Goal: Book appointment/travel/reservation

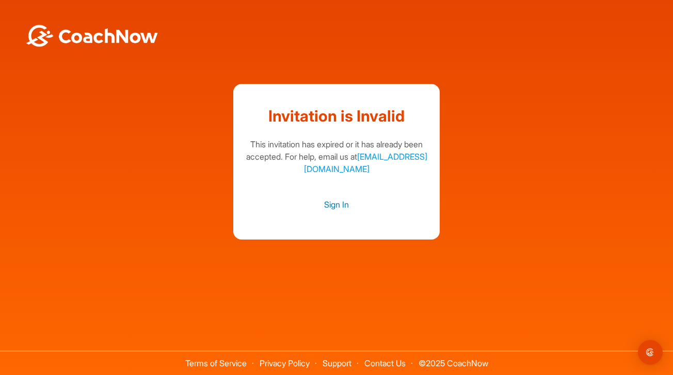
click at [338, 207] on link "Sign In" at bounding box center [336, 204] width 186 height 13
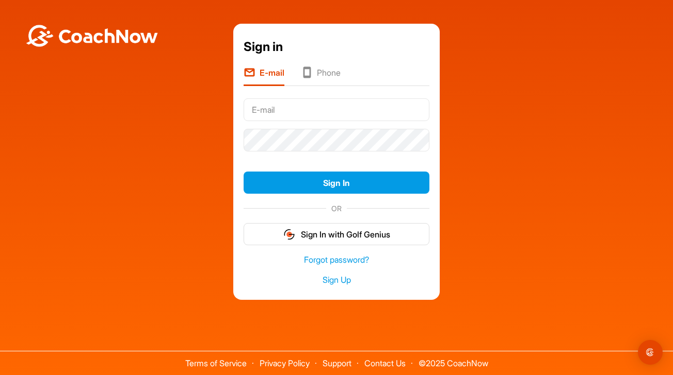
type input "[EMAIL_ADDRESS][DOMAIN_NAME]"
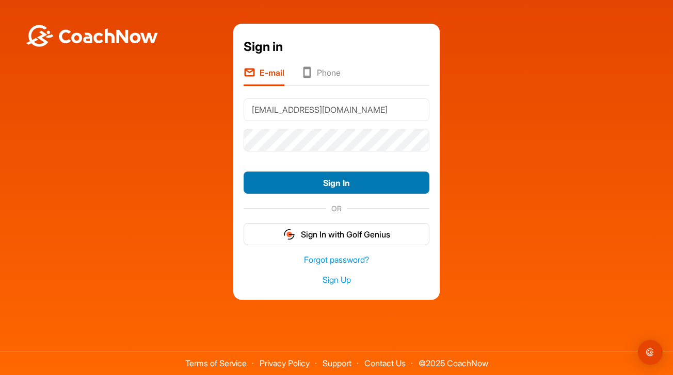
click at [335, 182] on button "Sign In" at bounding box center [336, 183] width 186 height 22
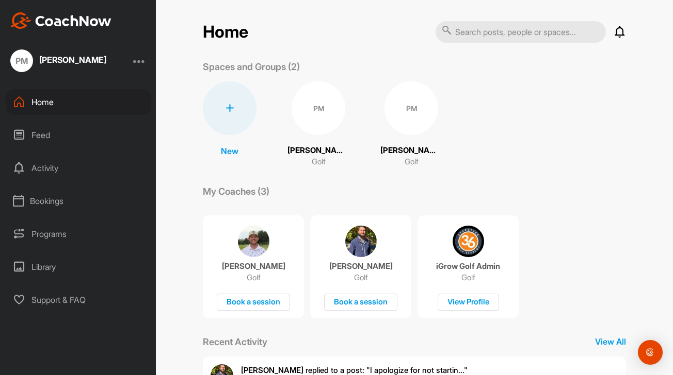
click at [309, 149] on p "Peter Mikanowicz" at bounding box center [318, 151] width 62 height 12
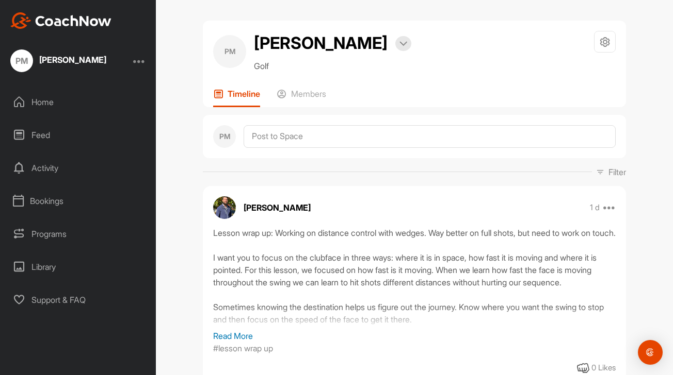
click at [238, 335] on p "Read More" at bounding box center [414, 336] width 402 height 12
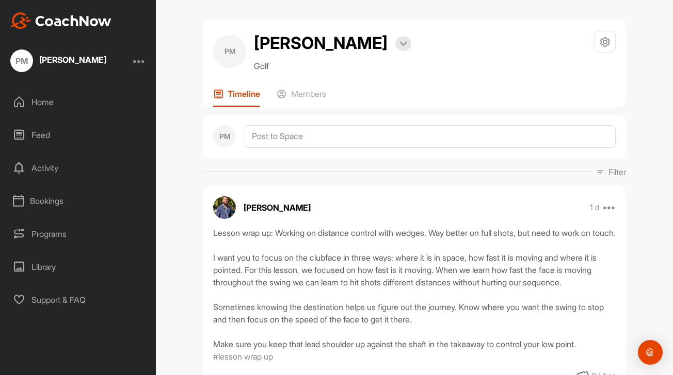
click at [45, 99] on div "Home" at bounding box center [78, 102] width 145 height 26
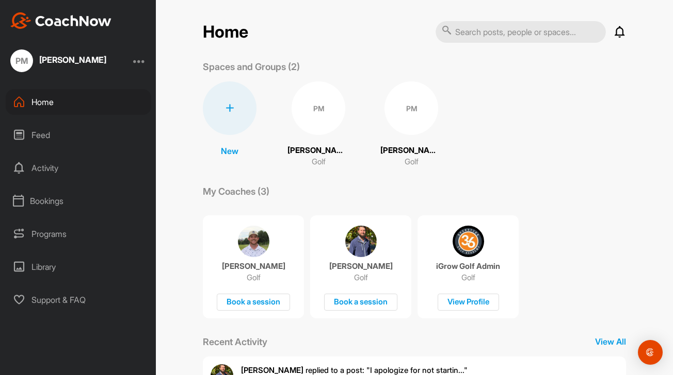
click at [357, 239] on img at bounding box center [360, 241] width 31 height 31
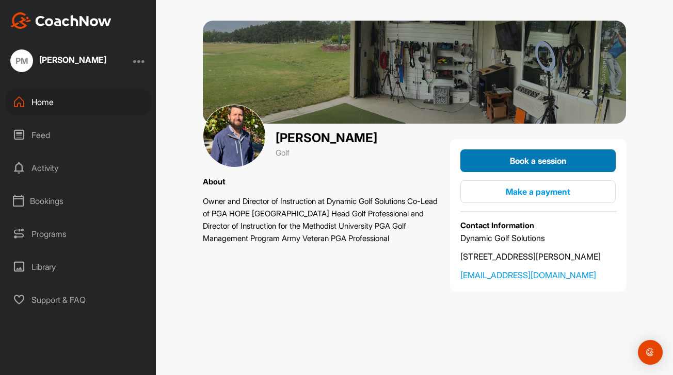
click at [524, 159] on span "Book a session" at bounding box center [538, 161] width 57 height 10
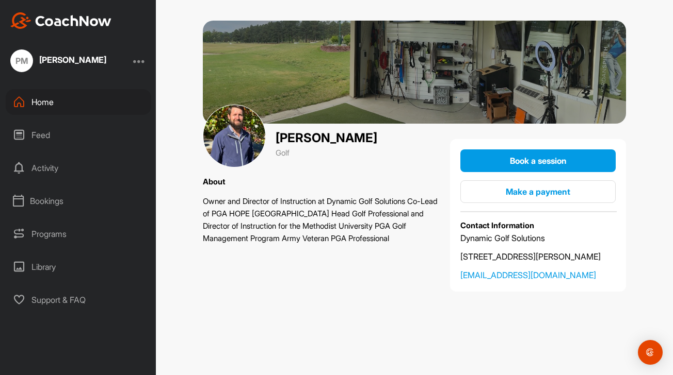
click at [139, 59] on div at bounding box center [139, 61] width 12 height 12
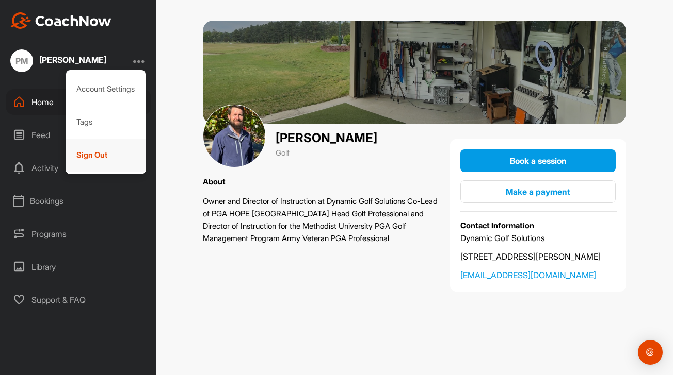
click at [80, 156] on div "Sign Out" at bounding box center [106, 155] width 80 height 33
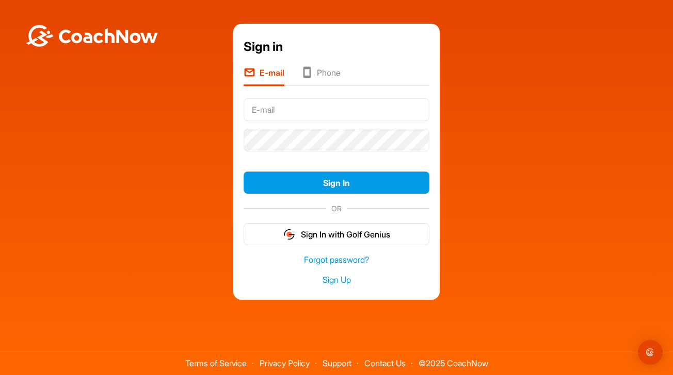
type input "[EMAIL_ADDRESS][DOMAIN_NAME]"
